Goal: Information Seeking & Learning: Find specific fact

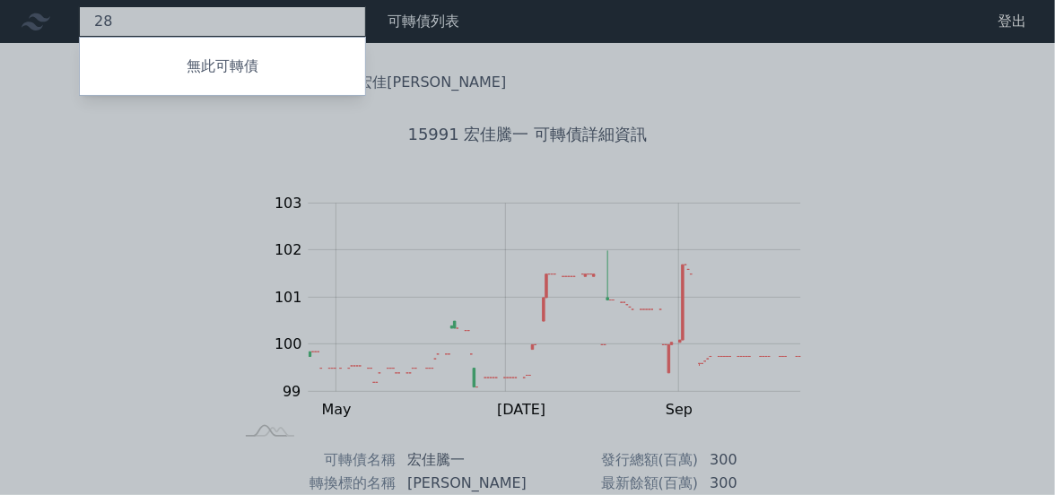
type input "2"
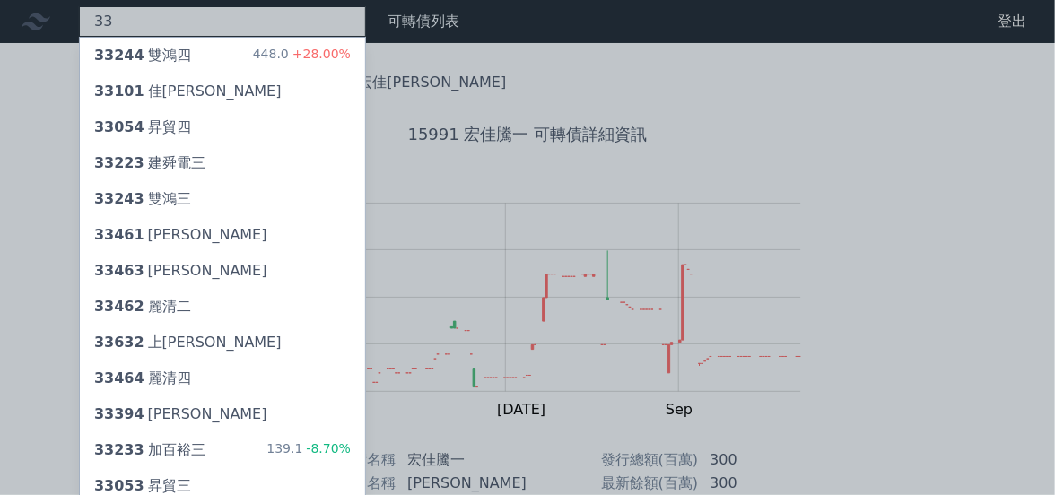
type input "3"
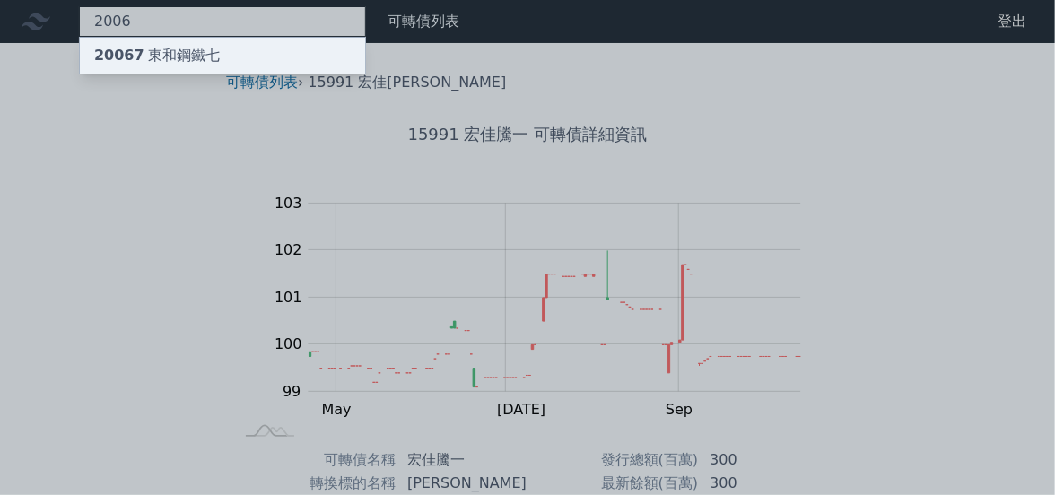
type input "2006"
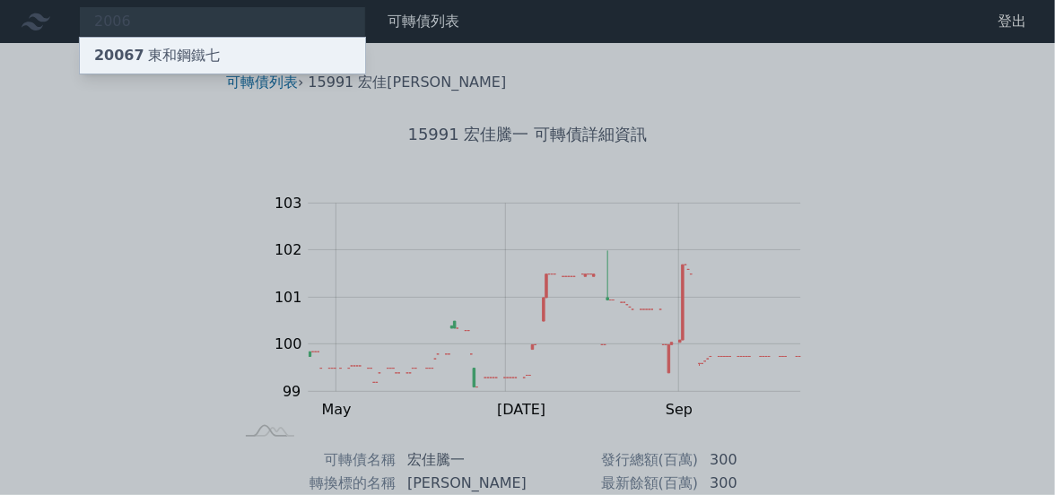
click at [184, 59] on div "20067 東和鋼鐵七" at bounding box center [157, 56] width 126 height 22
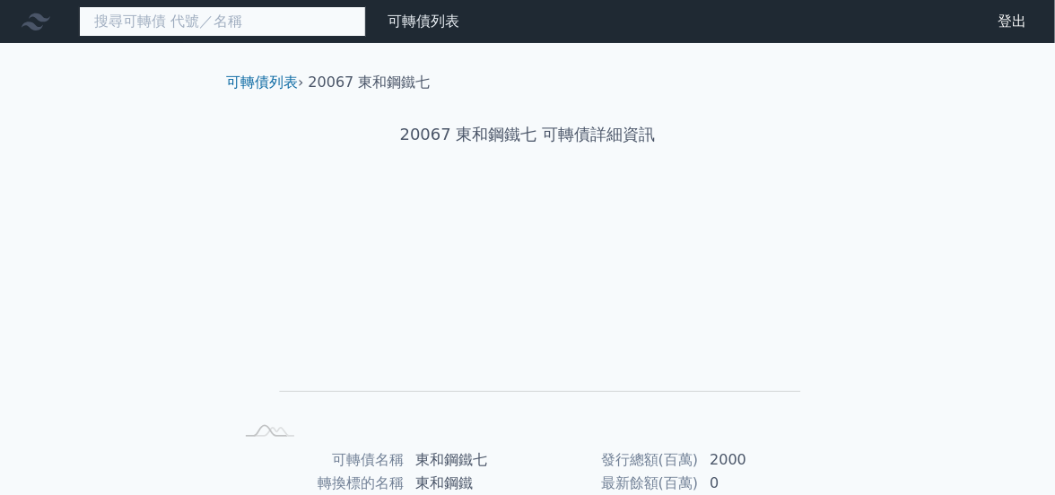
click at [265, 22] on input at bounding box center [222, 21] width 287 height 30
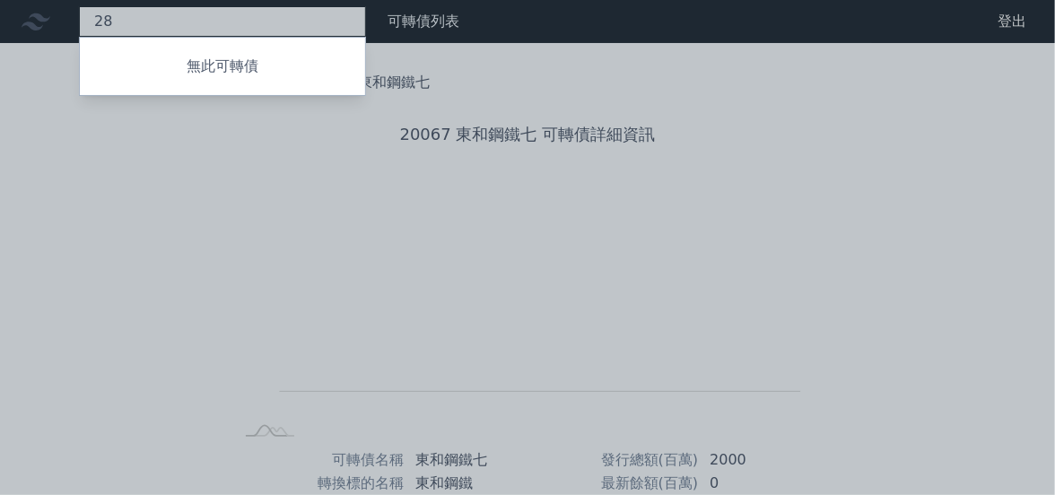
type input "2"
type input "1"
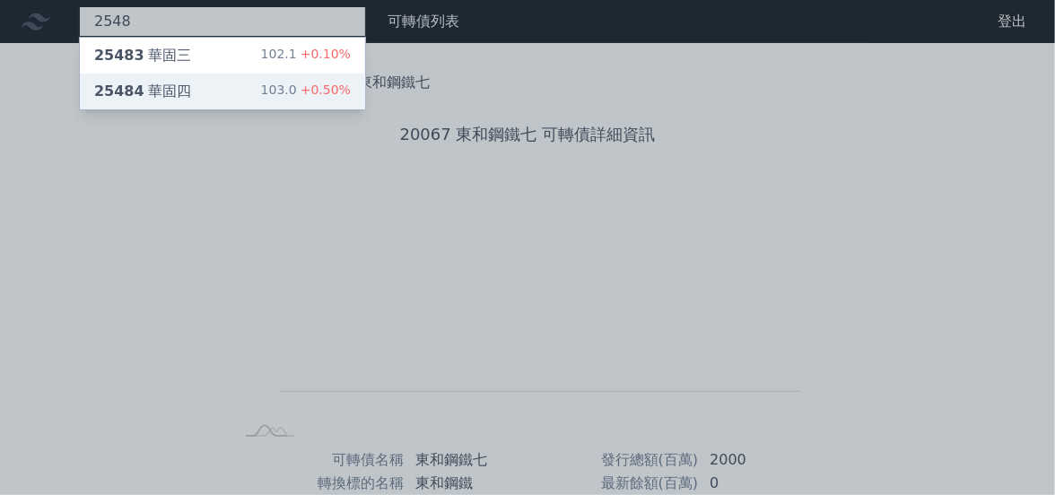
type input "2548"
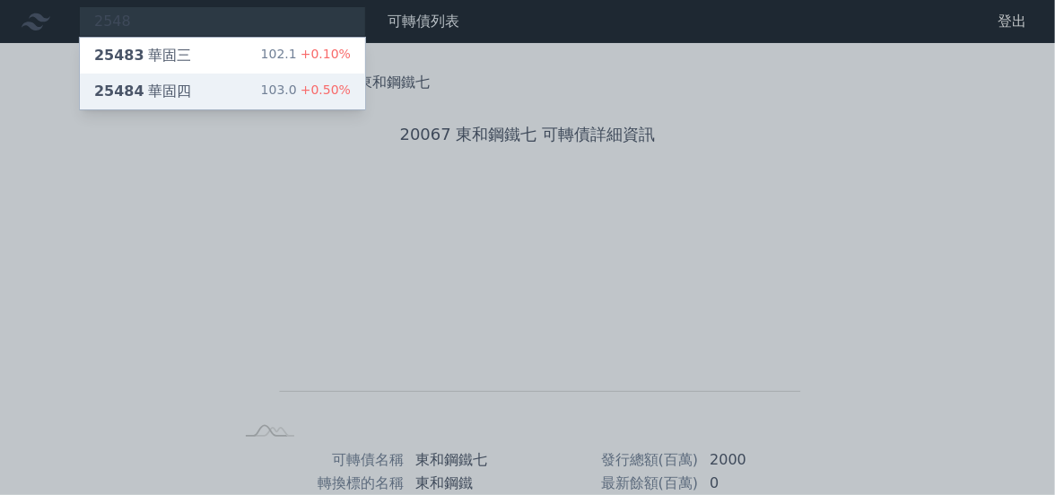
click at [188, 80] on div "25484 華固四 103.0 +0.50%" at bounding box center [222, 92] width 285 height 36
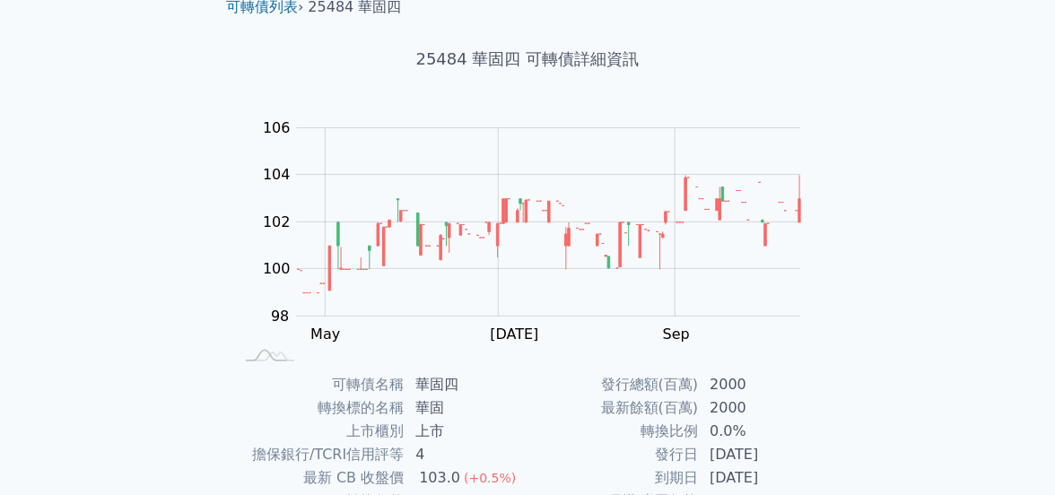
scroll to position [269, 0]
